Goal: Use online tool/utility: Utilize a website feature to perform a specific function

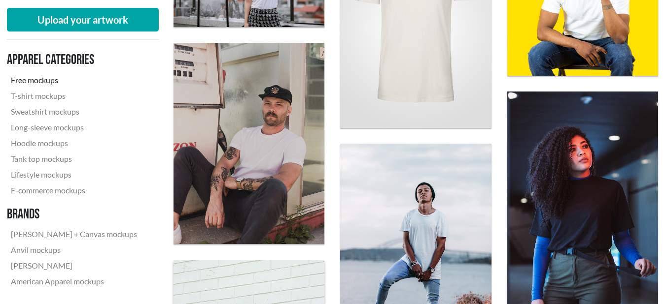
scroll to position [649, 0]
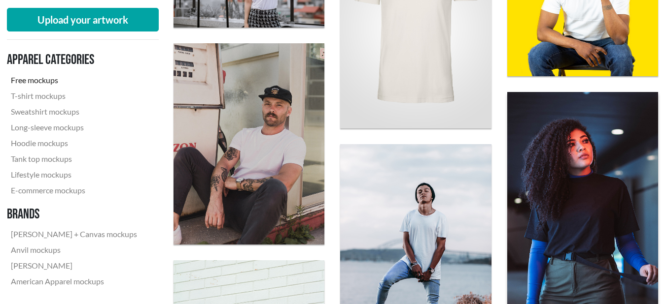
click at [604, 164] on img at bounding box center [582, 205] width 166 height 249
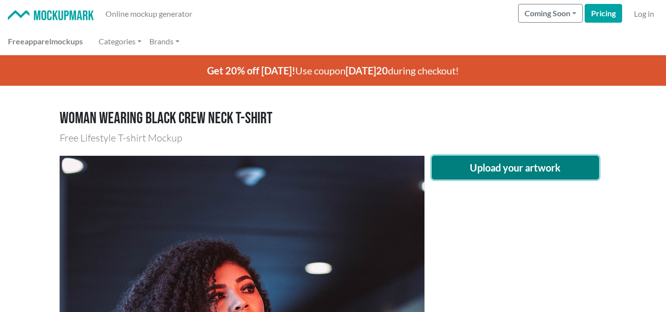
click at [494, 178] on button "Upload your artwork" at bounding box center [516, 168] width 168 height 24
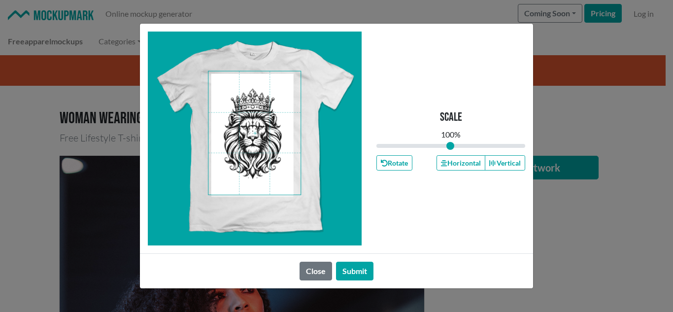
click at [265, 166] on span at bounding box center [254, 132] width 92 height 123
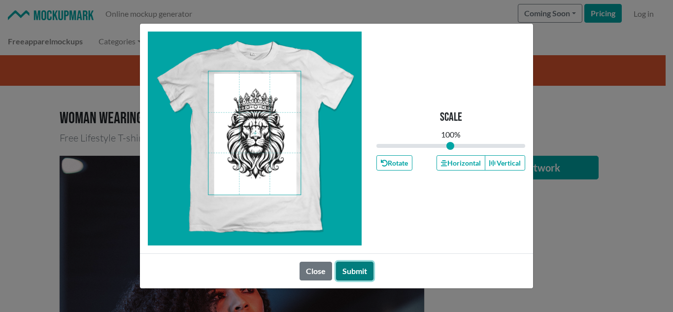
click at [362, 267] on button "Submit" at bounding box center [354, 271] width 37 height 19
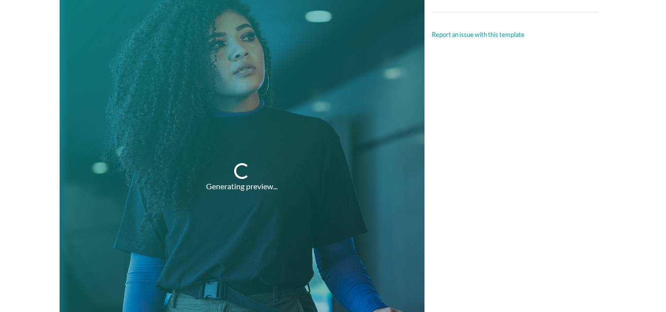
scroll to position [252, 0]
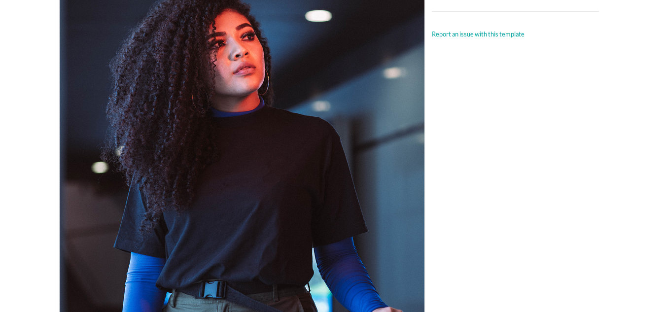
drag, startPoint x: 234, startPoint y: 190, endPoint x: 261, endPoint y: 190, distance: 27.1
click at [261, 190] on div at bounding box center [242, 176] width 365 height 547
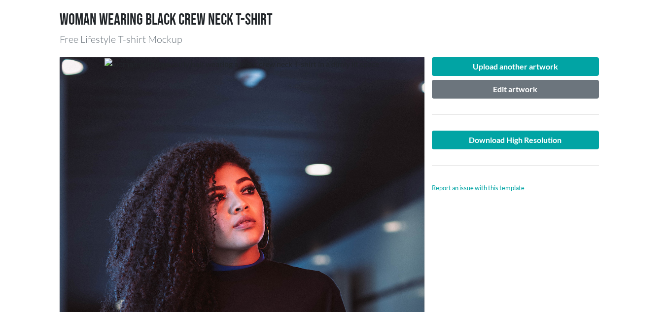
scroll to position [98, 0]
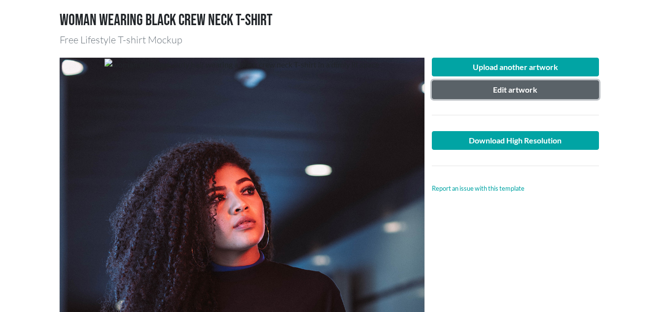
click at [505, 94] on button "Edit artwork" at bounding box center [516, 89] width 168 height 19
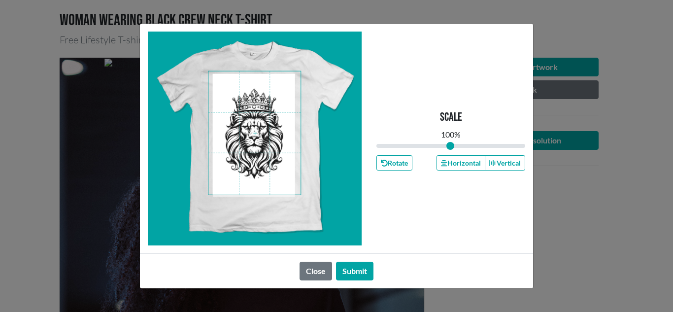
click at [252, 123] on span at bounding box center [254, 132] width 92 height 123
click at [309, 268] on button "Close" at bounding box center [316, 271] width 33 height 19
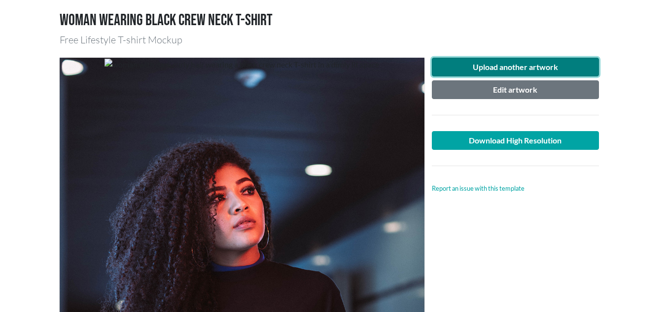
click at [508, 72] on button "Upload another artwork" at bounding box center [516, 67] width 168 height 19
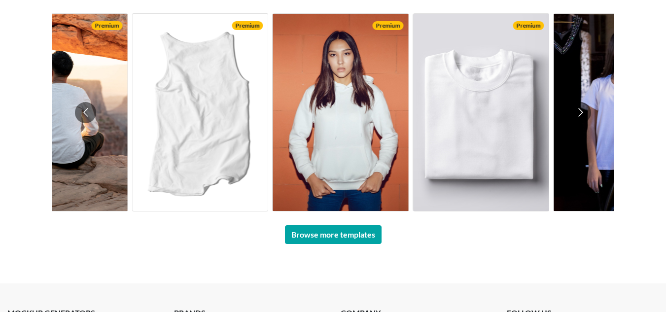
scroll to position [819, 0]
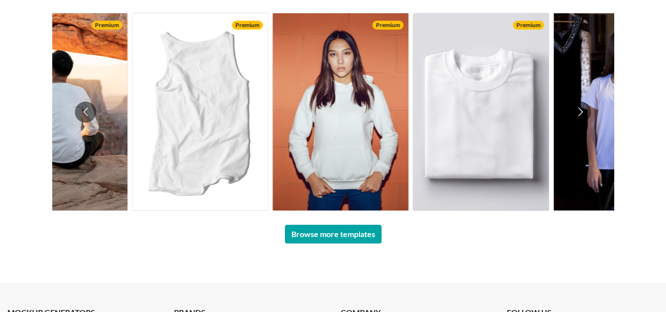
click at [342, 89] on img at bounding box center [339, 111] width 135 height 197
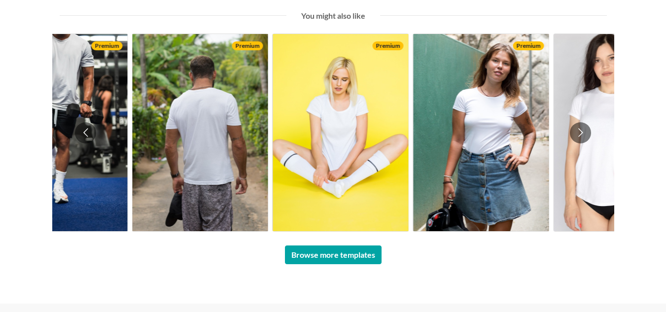
scroll to position [731, 0]
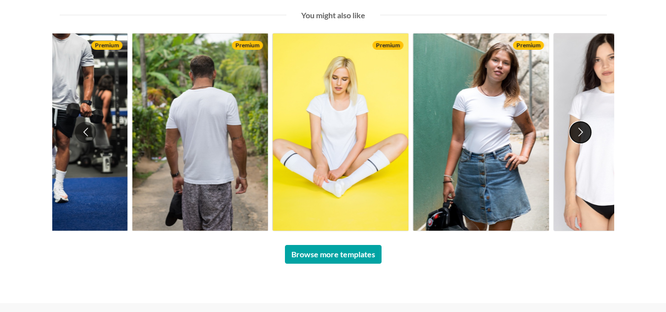
click at [580, 131] on button "Go to next slide" at bounding box center [580, 132] width 21 height 21
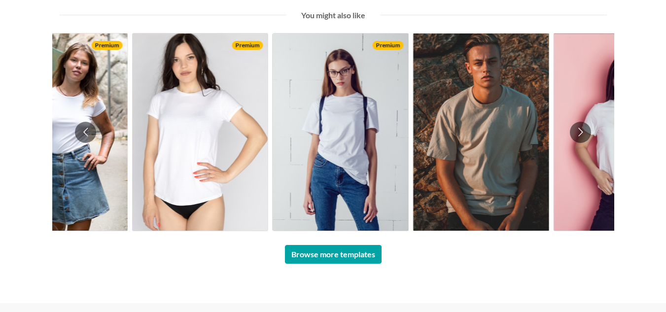
click at [592, 122] on img at bounding box center [620, 132] width 135 height 197
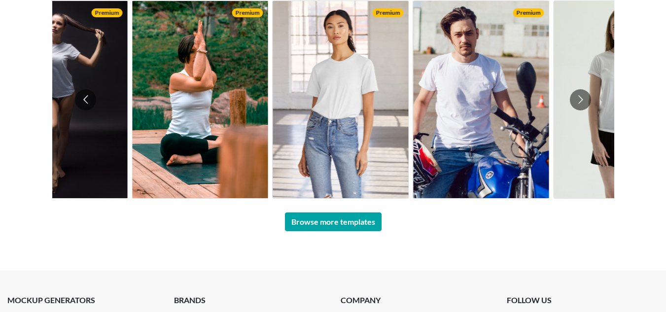
scroll to position [765, 0]
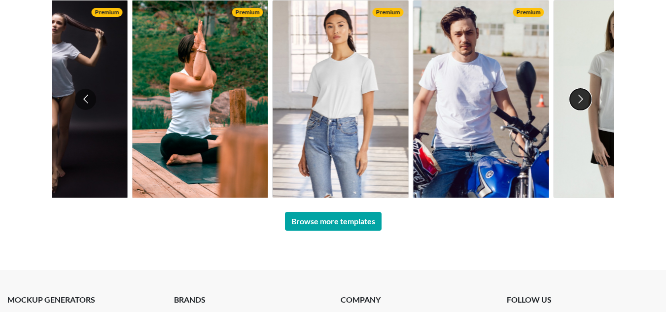
click at [575, 104] on button "Go to next slide" at bounding box center [580, 99] width 21 height 21
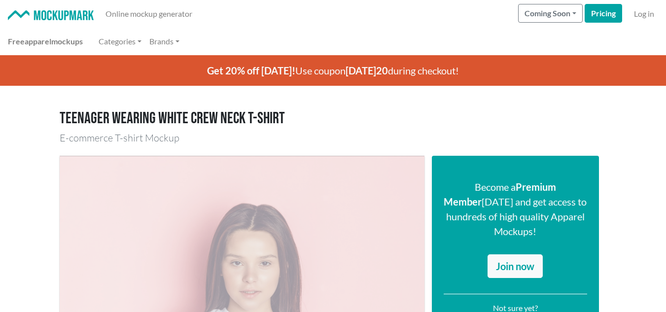
scroll to position [0, 0]
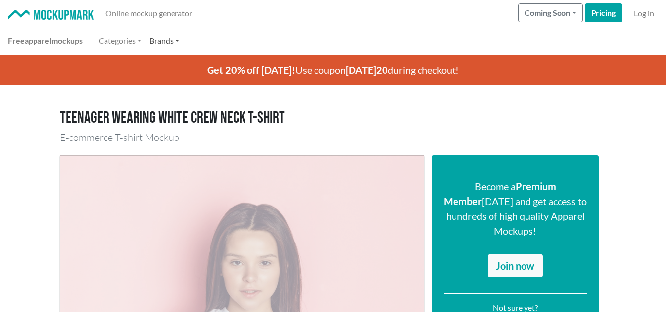
click at [163, 43] on link "Brands" at bounding box center [164, 41] width 38 height 20
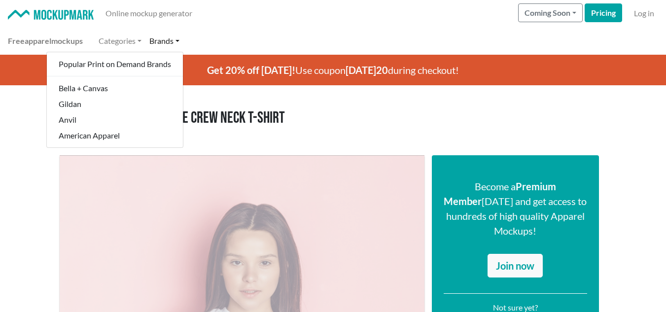
click at [334, 118] on h1 "Teenager wearing white crew neck T-shirt" at bounding box center [333, 118] width 547 height 19
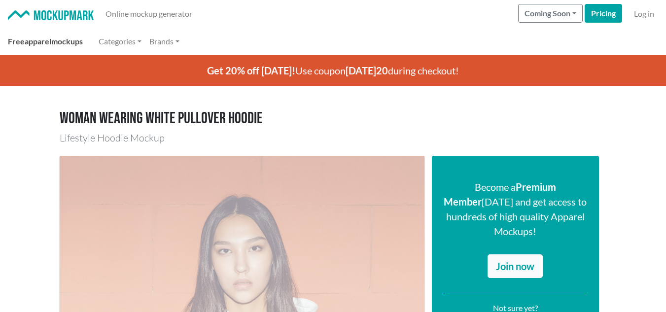
click at [27, 42] on span "apparel" at bounding box center [38, 40] width 27 height 9
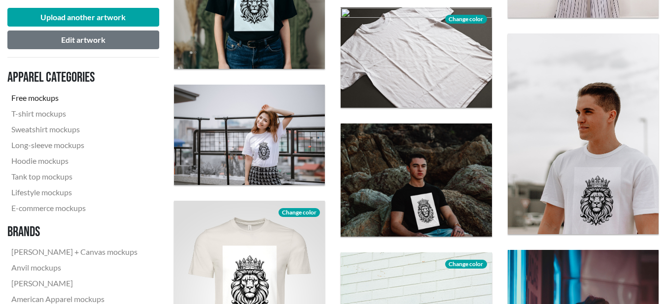
scroll to position [567, 0]
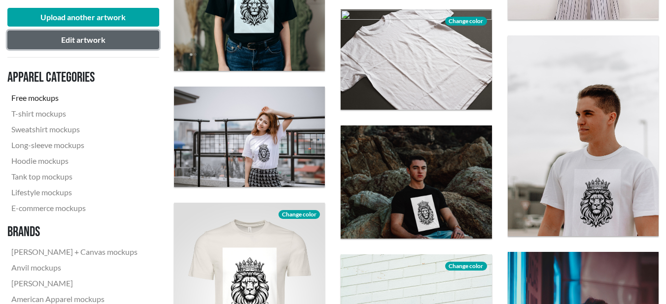
click at [109, 43] on button "Edit artwork" at bounding box center [83, 40] width 152 height 19
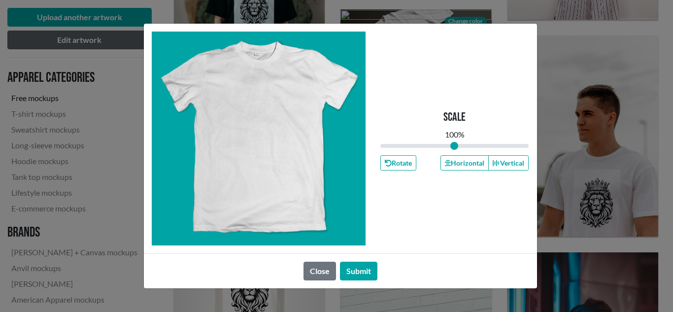
type input "1"
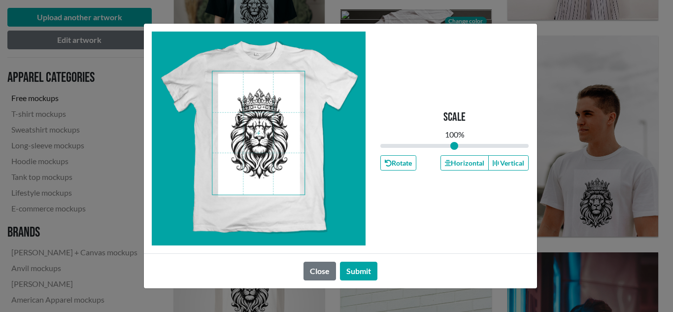
click at [269, 147] on span at bounding box center [258, 132] width 92 height 123
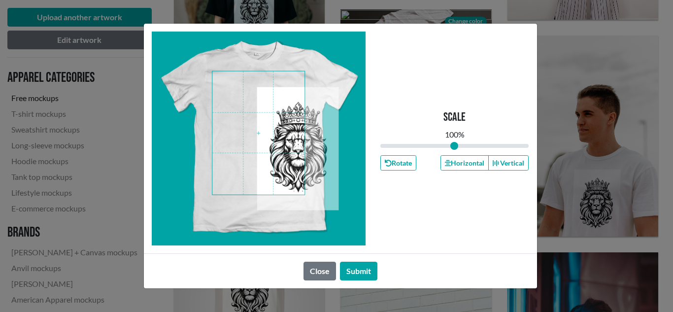
click at [357, 187] on div at bounding box center [259, 139] width 214 height 214
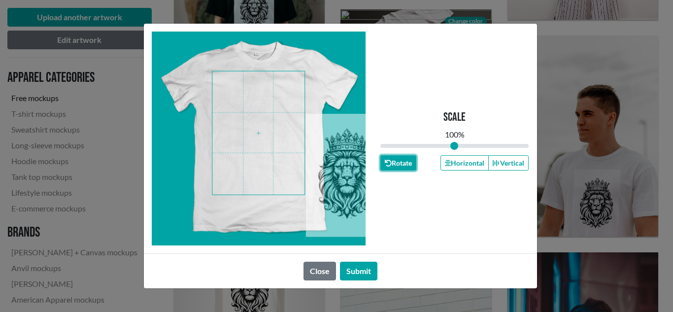
click at [407, 166] on button "Rotate" at bounding box center [398, 162] width 36 height 15
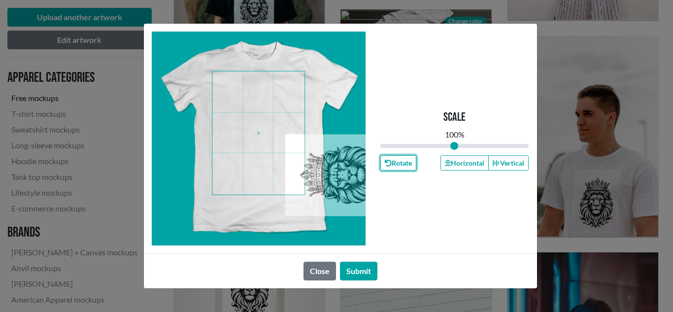
click at [356, 182] on div at bounding box center [259, 139] width 214 height 214
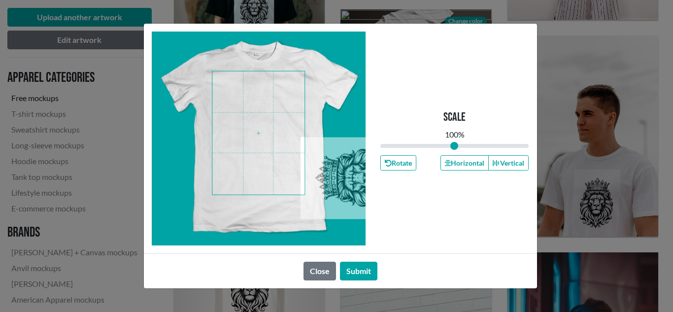
click at [122, 39] on div "Scale 100 % Rotate Horizontal Vertical Close Submit" at bounding box center [336, 156] width 673 height 312
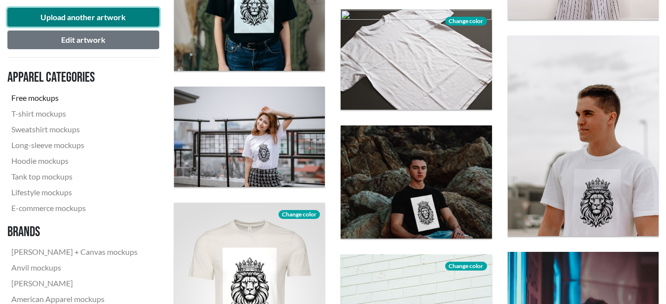
click at [122, 23] on button "Upload another artwork" at bounding box center [83, 17] width 152 height 19
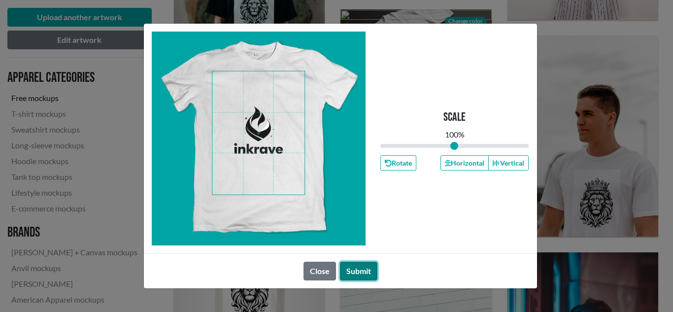
click at [366, 267] on button "Submit" at bounding box center [358, 271] width 37 height 19
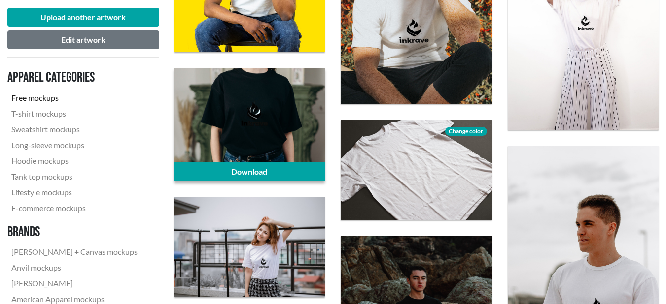
scroll to position [436, 0]
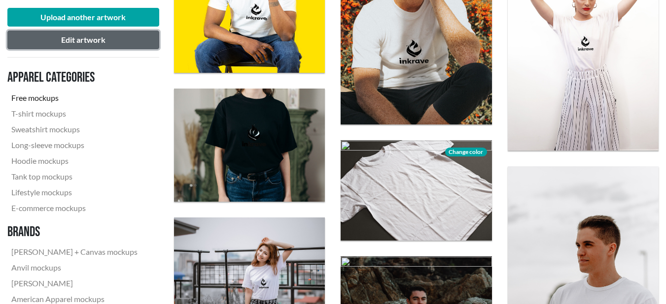
click at [125, 34] on button "Edit artwork" at bounding box center [83, 40] width 152 height 19
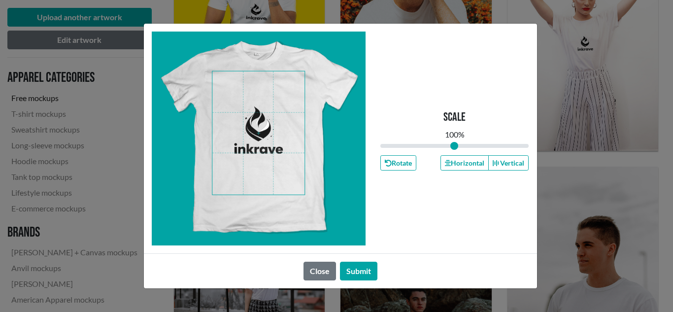
click at [281, 115] on span at bounding box center [258, 132] width 92 height 123
click at [262, 123] on span at bounding box center [258, 132] width 92 height 123
drag, startPoint x: 456, startPoint y: 144, endPoint x: 476, endPoint y: 145, distance: 20.2
type input "1.31"
click at [476, 145] on input "range" at bounding box center [454, 145] width 149 height 11
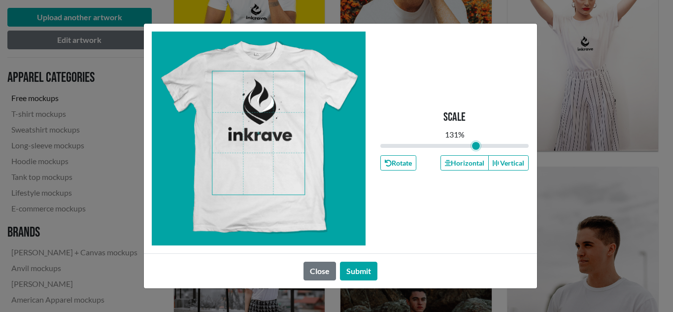
click at [268, 130] on span at bounding box center [258, 132] width 92 height 123
click at [360, 273] on button "Submit" at bounding box center [358, 271] width 37 height 19
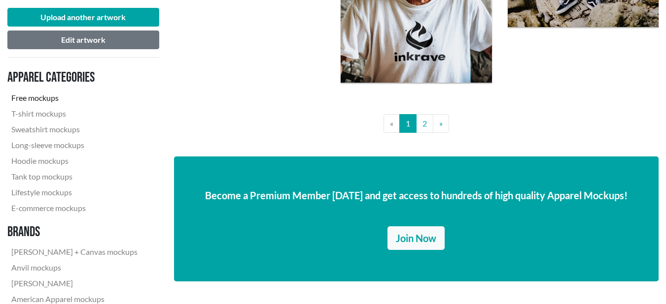
scroll to position [1938, 0]
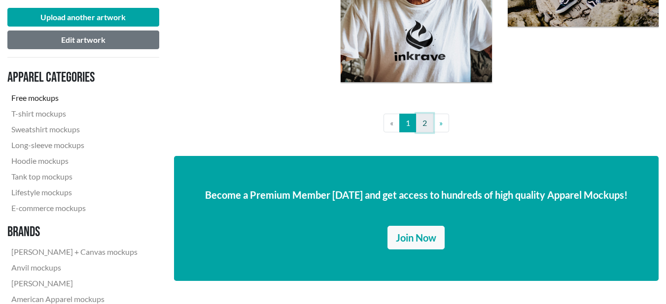
click at [429, 122] on link "2" at bounding box center [424, 123] width 17 height 19
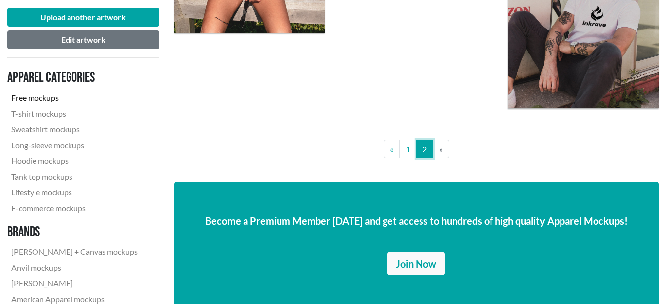
scroll to position [1009, 0]
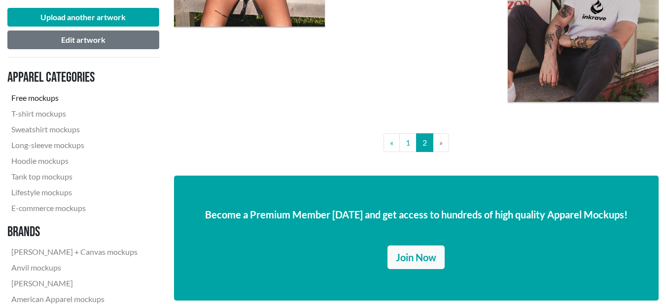
click at [439, 146] on li "» Next" at bounding box center [441, 143] width 16 height 19
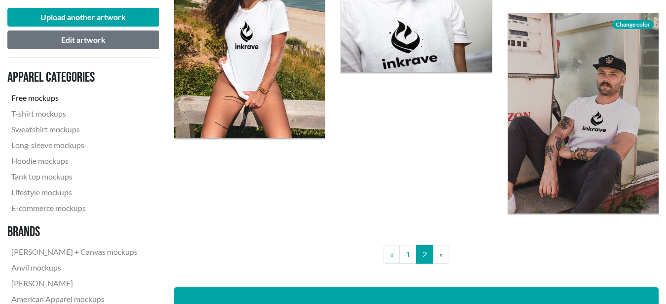
scroll to position [898, 0]
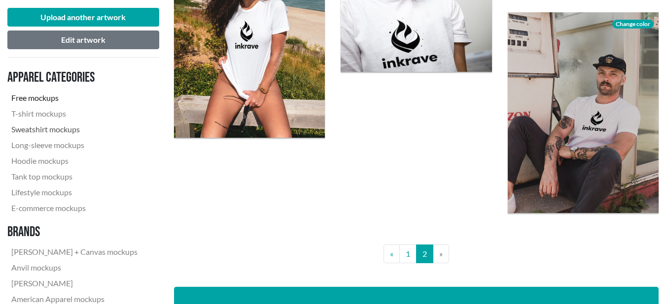
click at [51, 128] on link "Sweatshirt mockups" at bounding box center [74, 130] width 134 height 16
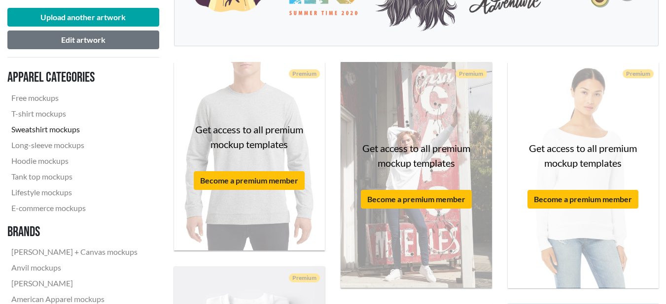
scroll to position [307, 0]
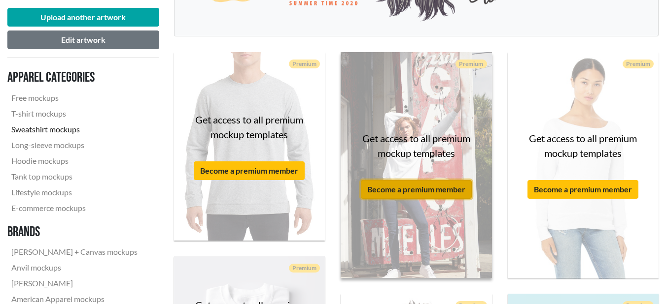
click at [452, 188] on button "Become a premium member" at bounding box center [416, 189] width 111 height 19
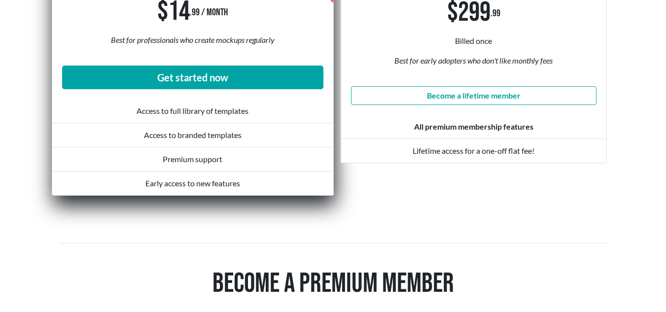
scroll to position [275, 0]
